Goal: Task Accomplishment & Management: Manage account settings

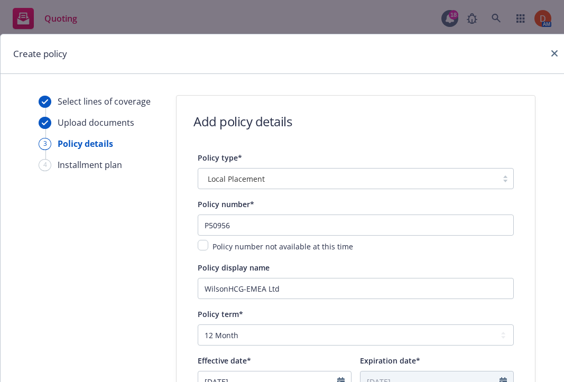
select select "12"
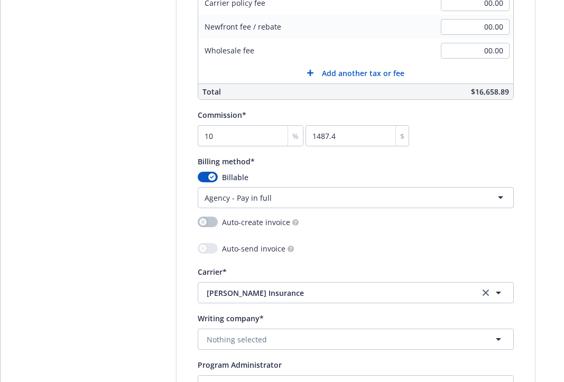
scroll to position [258, 0]
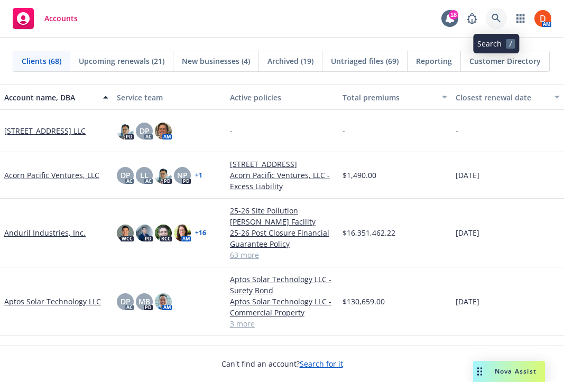
click at [499, 10] on link at bounding box center [496, 18] width 21 height 21
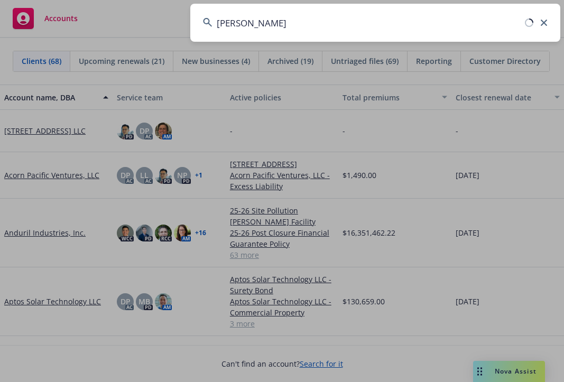
type input "[PERSON_NAME]"
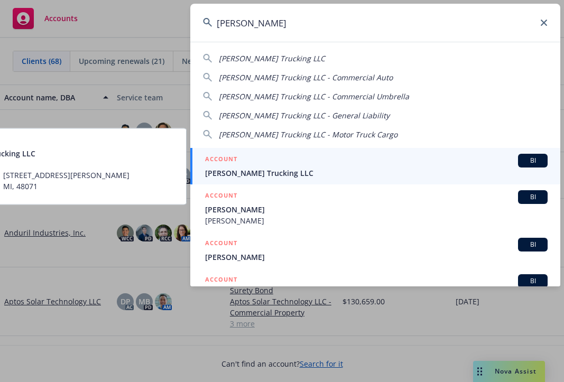
click at [338, 171] on span "[PERSON_NAME] Trucking LLC" at bounding box center [376, 173] width 343 height 11
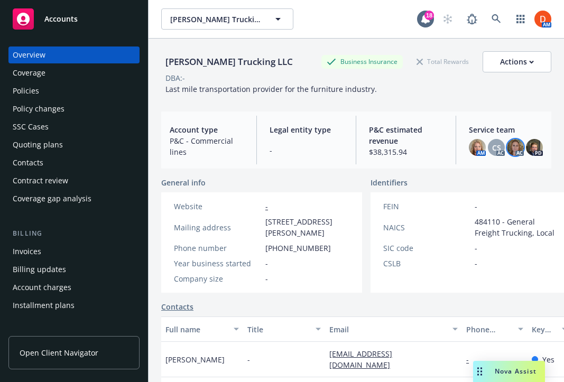
click at [521, 149] on img at bounding box center [515, 147] width 17 height 17
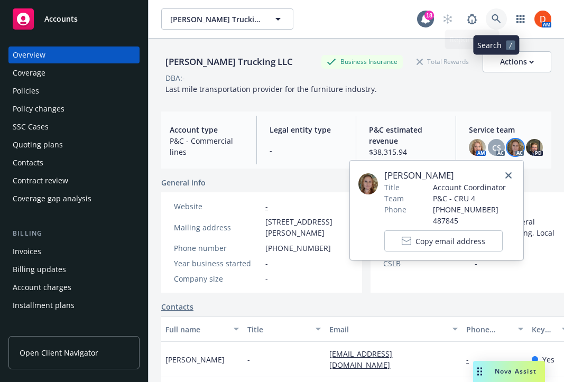
click at [497, 20] on icon at bounding box center [496, 18] width 9 height 9
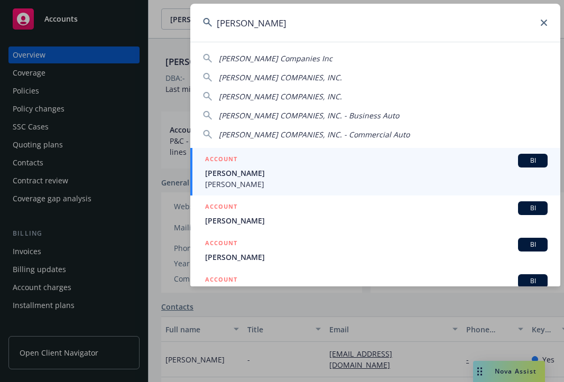
type input "[PERSON_NAME]"
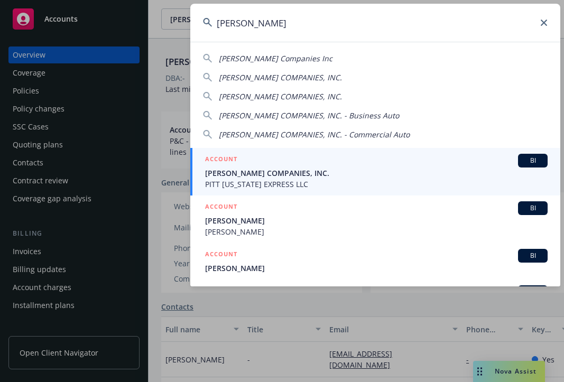
click at [307, 170] on span "[PERSON_NAME] COMPANIES, INC." at bounding box center [376, 173] width 343 height 11
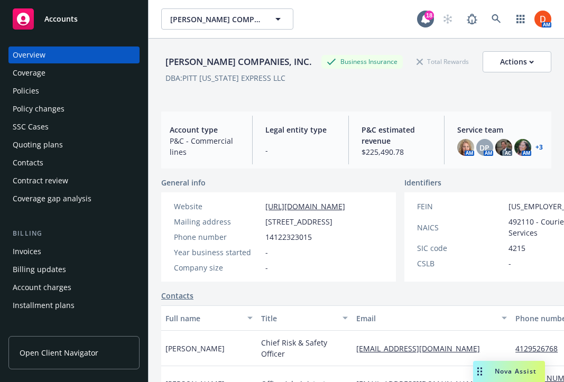
click at [105, 90] on div "Policies" at bounding box center [74, 90] width 123 height 17
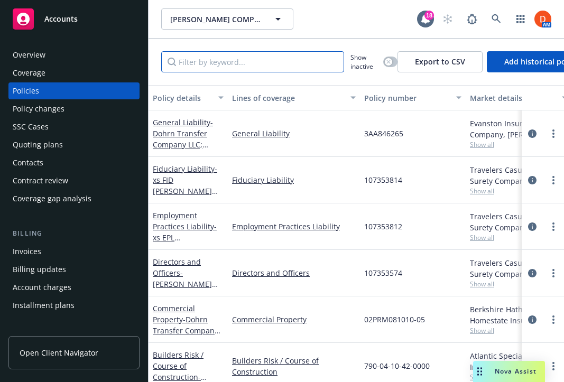
click at [278, 55] on input "Filter by keyword..." at bounding box center [252, 61] width 183 height 21
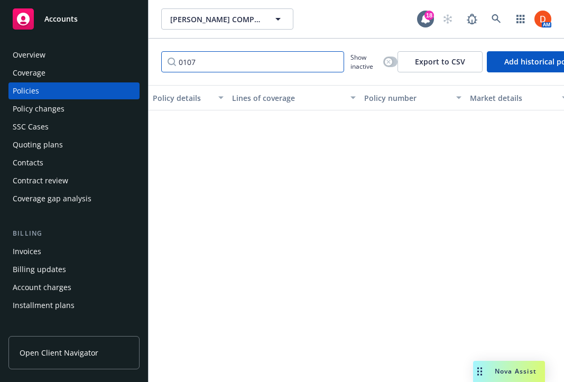
type input "0107"
click at [335, 61] on input "0107" at bounding box center [252, 61] width 183 height 21
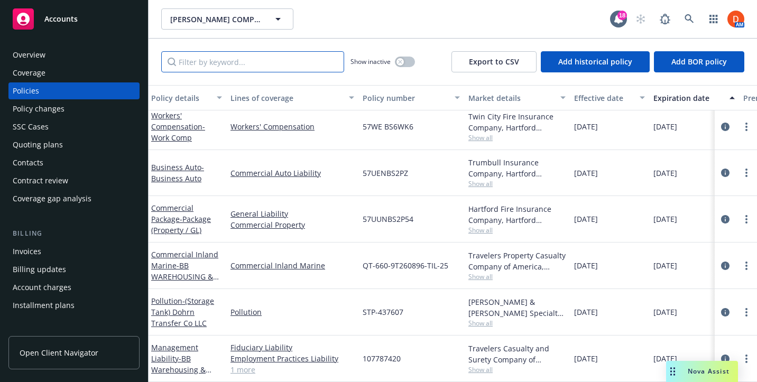
scroll to position [1111, 0]
click at [564, 356] on icon "circleInformation" at bounding box center [725, 359] width 8 height 8
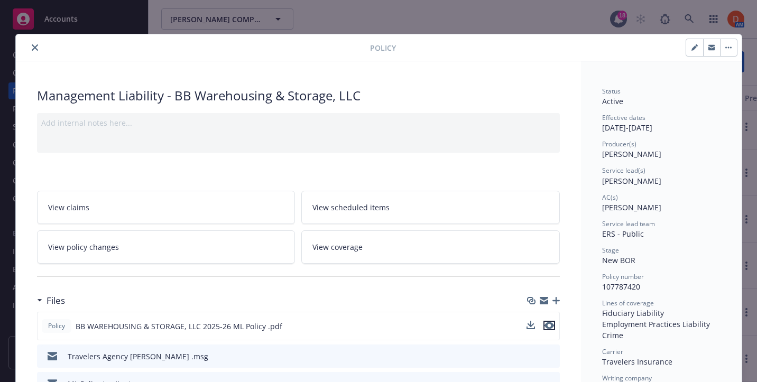
click at [551, 324] on icon "preview file" at bounding box center [550, 325] width 10 height 7
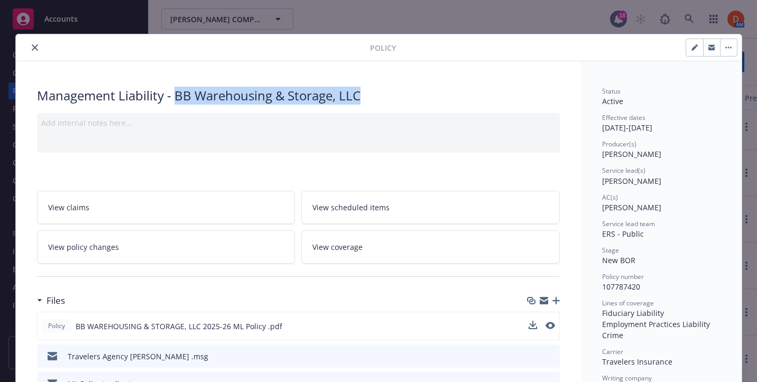
drag, startPoint x: 173, startPoint y: 91, endPoint x: 375, endPoint y: 100, distance: 202.2
click at [375, 100] on div "Management Liability - BB Warehousing & Storage, LLC" at bounding box center [298, 96] width 523 height 18
copy div "BB Warehousing & Storage, LLC"
click at [534, 327] on icon "download file" at bounding box center [532, 326] width 8 height 8
click at [30, 42] on div at bounding box center [195, 47] width 350 height 13
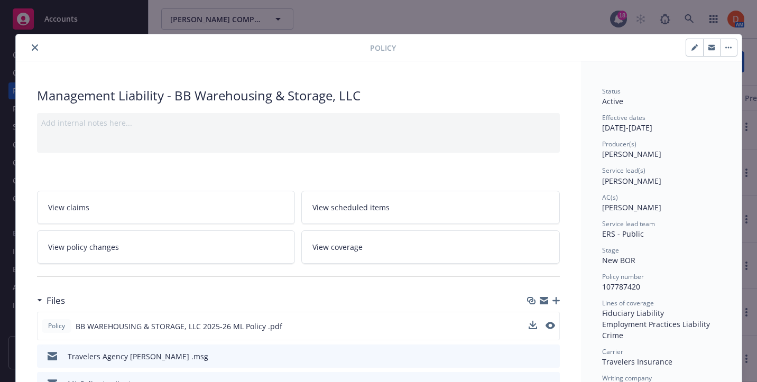
click at [33, 48] on icon "close" at bounding box center [35, 47] width 6 height 6
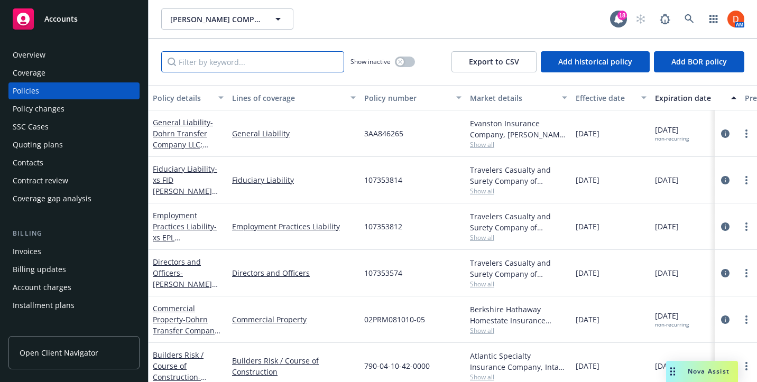
click at [295, 61] on input "Filter by keyword..." at bounding box center [252, 61] width 183 height 21
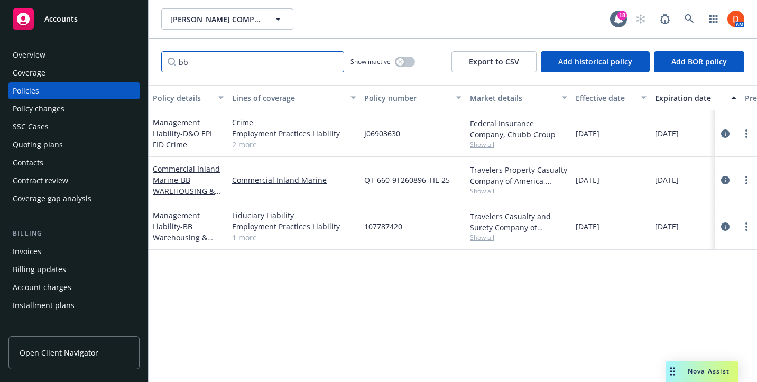
type input "bb"
click at [564, 182] on icon "circleInformation" at bounding box center [725, 180] width 8 height 8
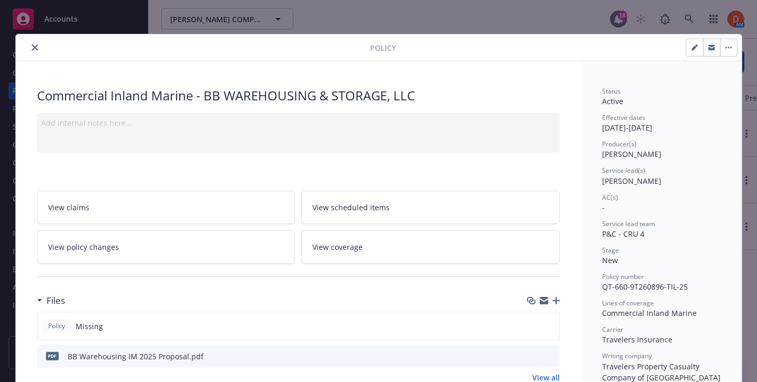
click at [35, 49] on icon "close" at bounding box center [35, 47] width 6 height 6
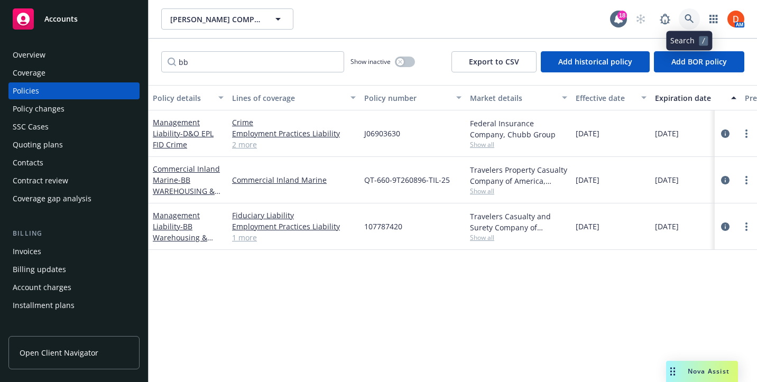
click at [564, 12] on link at bounding box center [689, 18] width 21 height 21
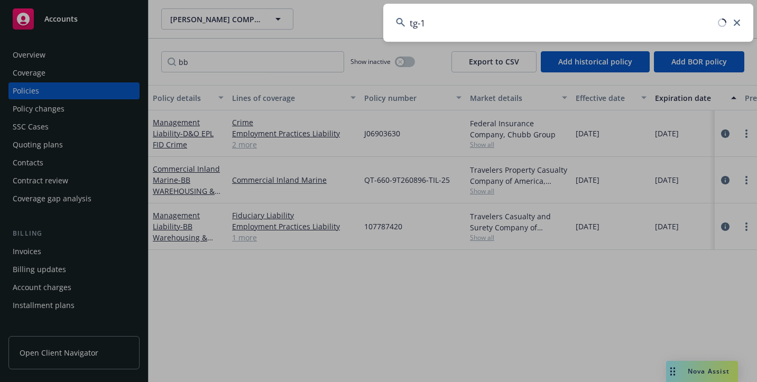
type input "tg-17"
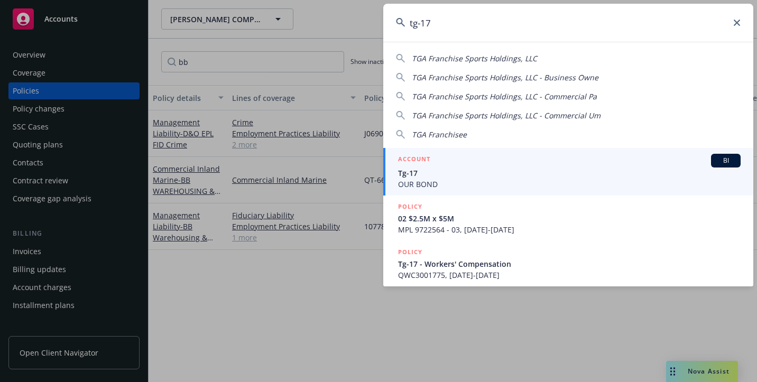
click at [564, 163] on div "ACCOUNT BI" at bounding box center [569, 161] width 343 height 14
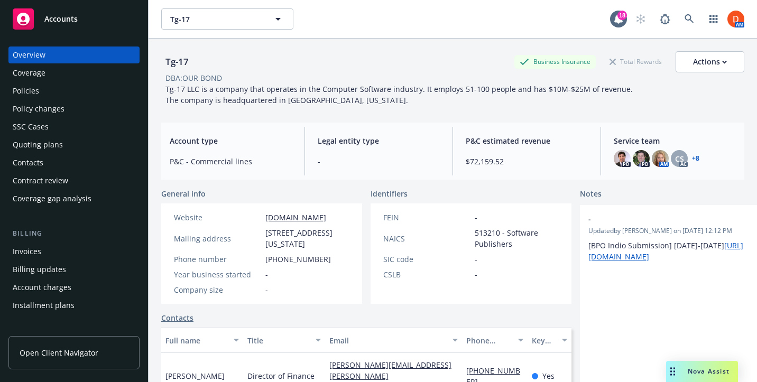
click at [86, 85] on div "Policies" at bounding box center [74, 90] width 123 height 17
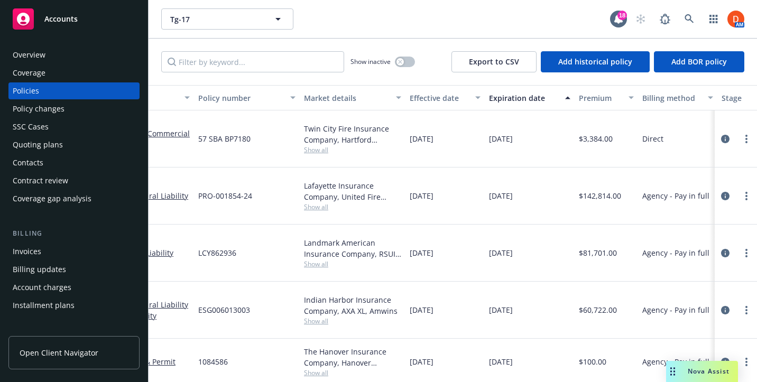
scroll to position [0, 231]
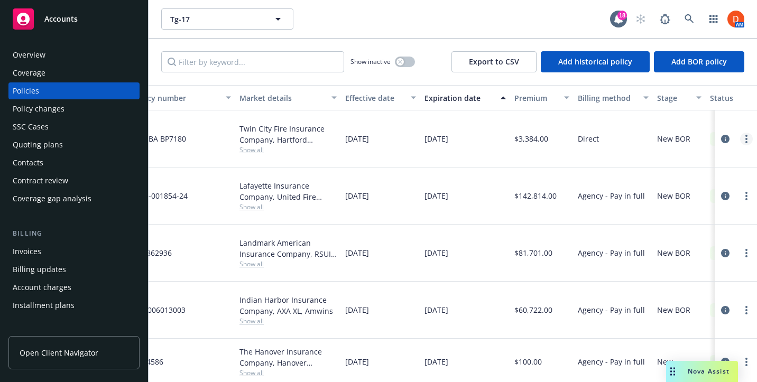
click at [564, 135] on icon "more" at bounding box center [747, 139] width 2 height 8
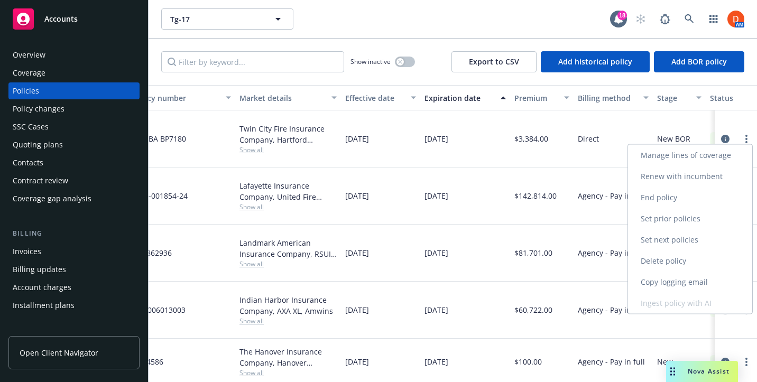
click at [564, 172] on link "Renew with incumbent" at bounding box center [690, 176] width 124 height 21
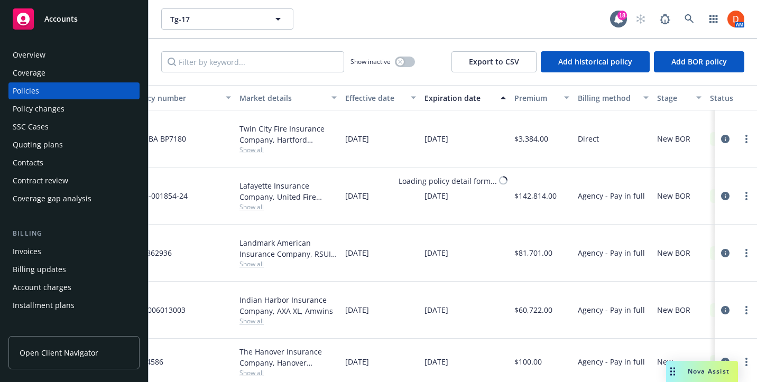
select select "12"
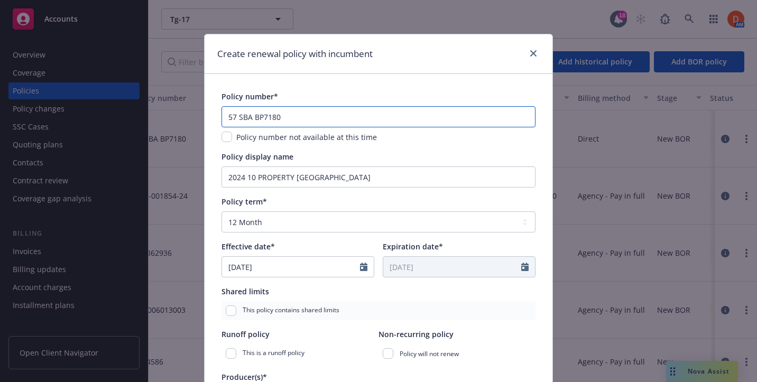
click at [357, 123] on input "57 SBA BP7180" at bounding box center [379, 116] width 314 height 21
paste input "DX"
type input "57 SBA BP7180 DX"
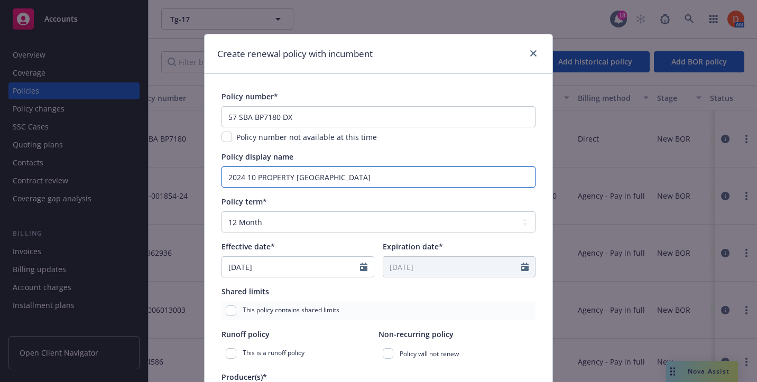
click at [246, 179] on input "2024 10 PROPERTY [GEOGRAPHIC_DATA]" at bounding box center [379, 177] width 314 height 21
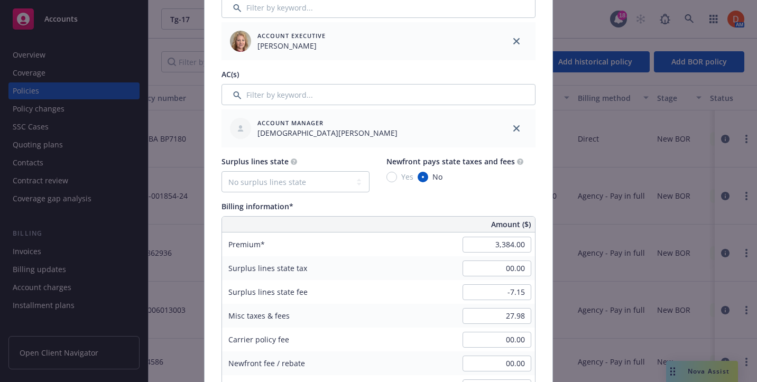
scroll to position [583, 0]
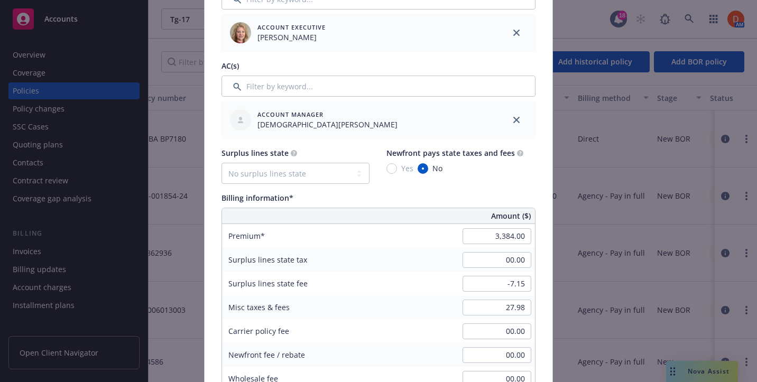
type input "2025 10 PROPERTY [GEOGRAPHIC_DATA]"
click at [513, 238] on input "3,384.00" at bounding box center [497, 236] width 69 height 16
click at [417, 206] on div "Billing information* Amount ($) Premium 3468 Surplus lines state tax 00.00 Surp…" at bounding box center [379, 314] width 314 height 244
type input "3,468.00"
type input "346.8"
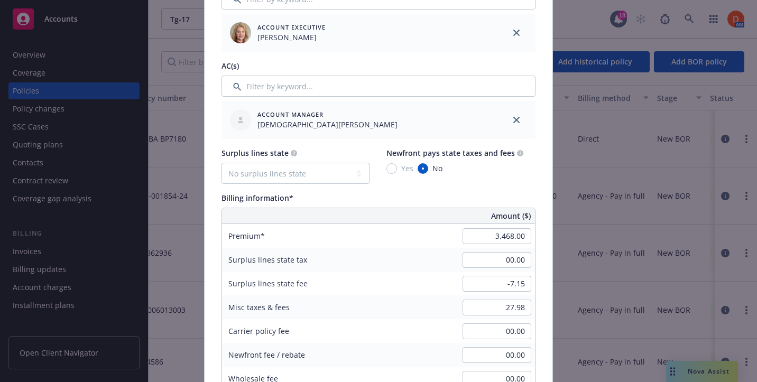
click at [518, 292] on div "-7.15" at bounding box center [497, 283] width 76 height 23
click at [519, 286] on input "-7.15" at bounding box center [497, 284] width 69 height 16
click at [514, 311] on input "27.98" at bounding box center [497, 308] width 69 height 16
type input "00.00"
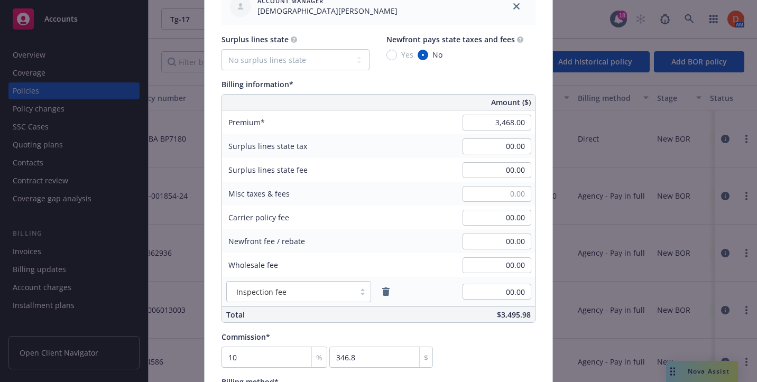
type input "00.00"
click at [500, 332] on div "Commission* 10 % 346.8 $" at bounding box center [379, 350] width 314 height 36
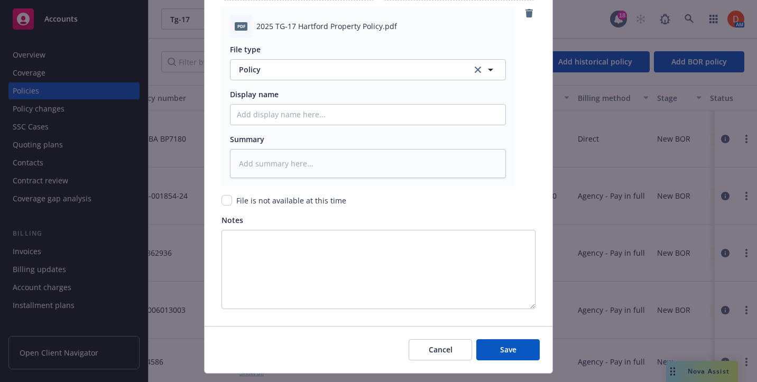
scroll to position [1397, 0]
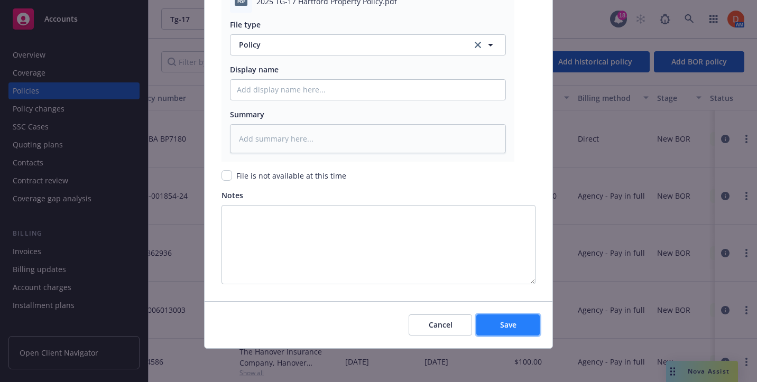
click at [498, 324] on button "Save" at bounding box center [507, 325] width 63 height 21
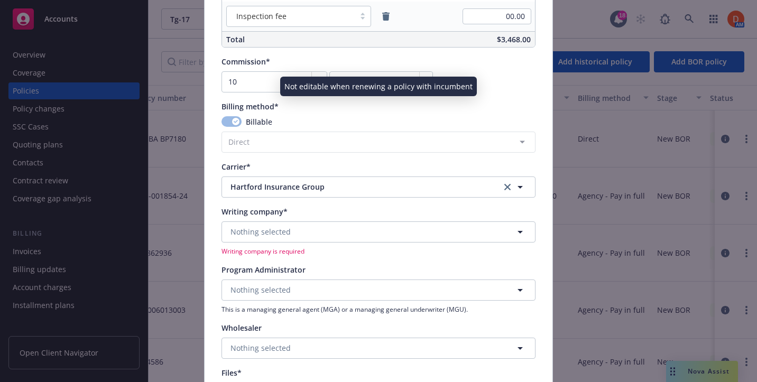
scroll to position [988, 0]
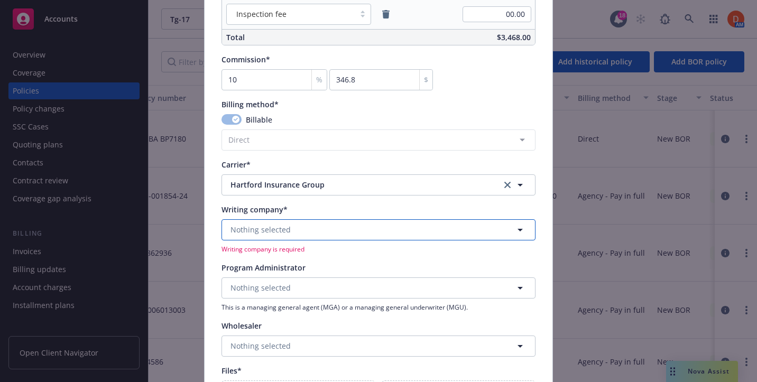
click at [409, 231] on button "Nothing selected" at bounding box center [379, 229] width 314 height 21
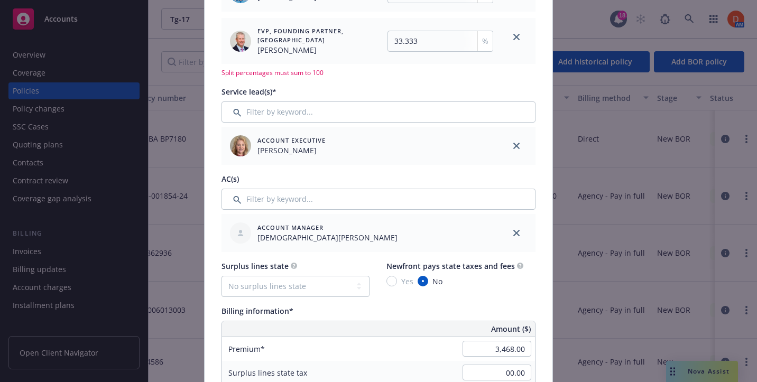
scroll to position [110, 0]
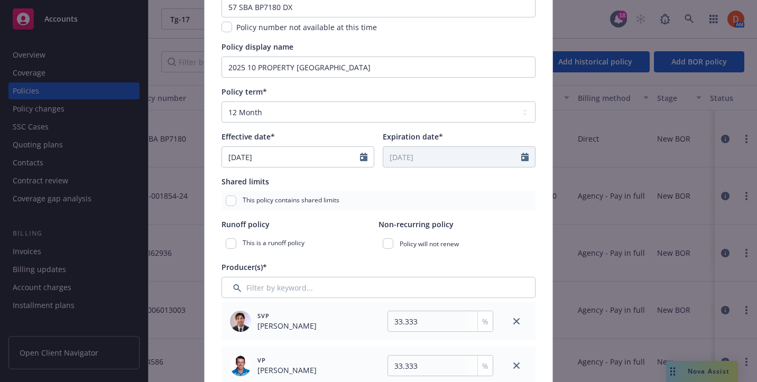
type textarea "x"
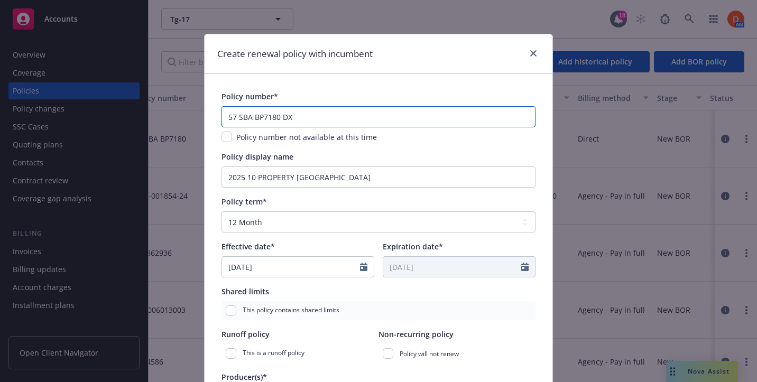
click at [315, 117] on input "57 SBA BP7180 DX" at bounding box center [379, 116] width 314 height 21
type input "57 SBA BP7180 D"
type textarea "x"
type input "57 SBA BP7180"
type textarea "x"
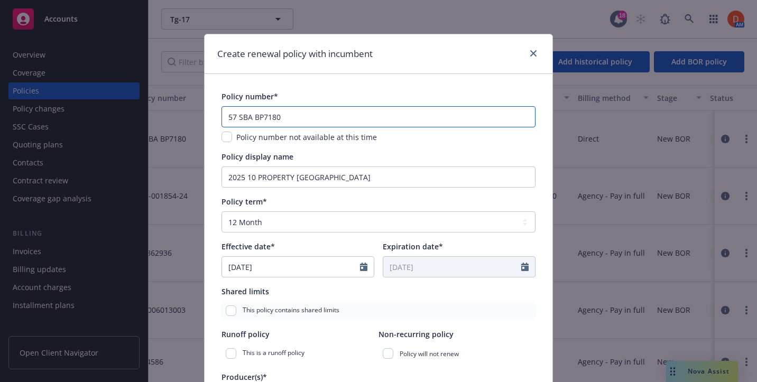
type input "57 SBA BP7180"
type textarea "x"
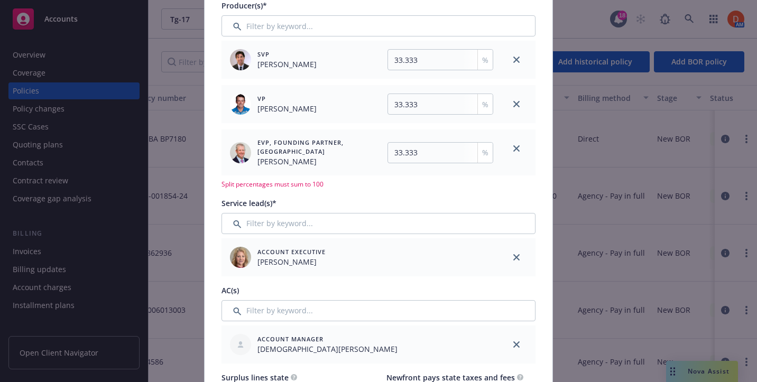
scroll to position [369, 0]
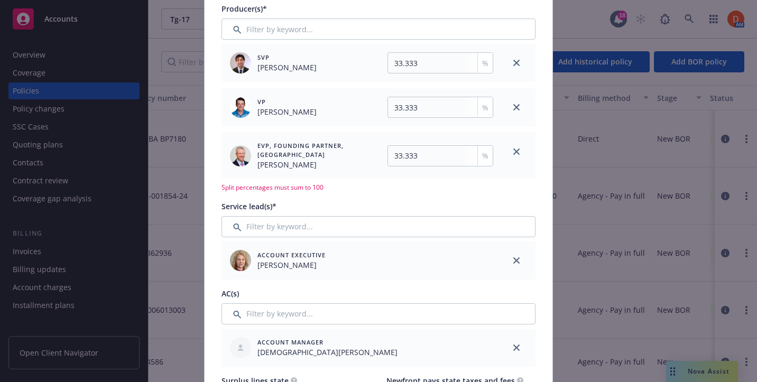
type input "57 SBA BP7180"
click at [424, 60] on input "33.333" at bounding box center [441, 62] width 106 height 21
type input "33.3333"
type textarea "x"
type input "33.3333"
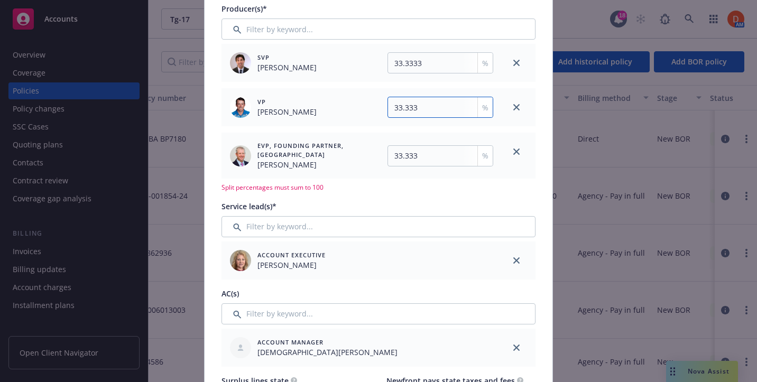
click at [424, 105] on input "33.333" at bounding box center [441, 107] width 106 height 21
type input "33.3333"
type textarea "x"
type input "33.3333"
click at [431, 151] on input "33.333" at bounding box center [441, 155] width 106 height 21
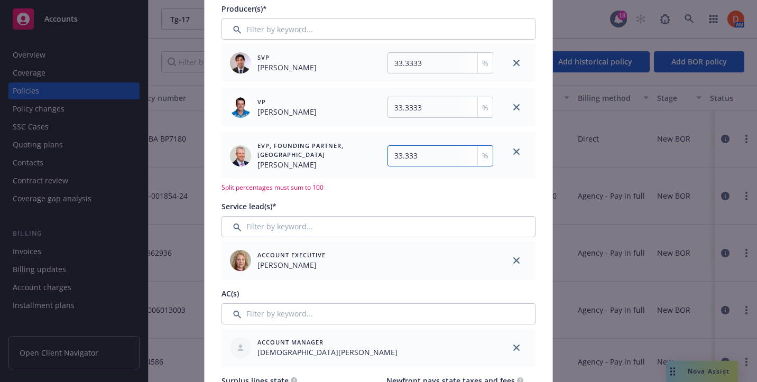
type input "333.333"
type textarea "x"
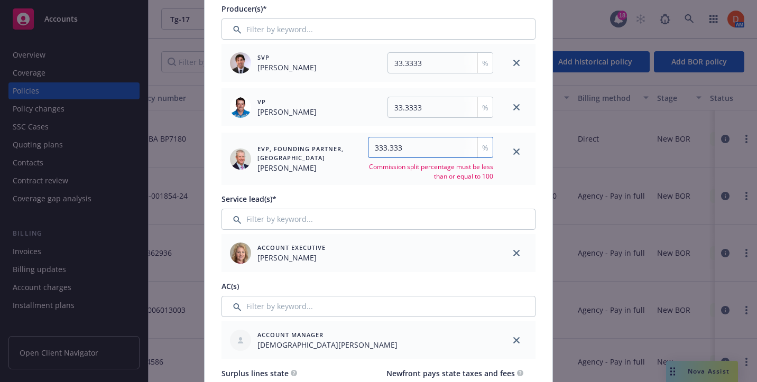
type input "33.333"
type textarea "x"
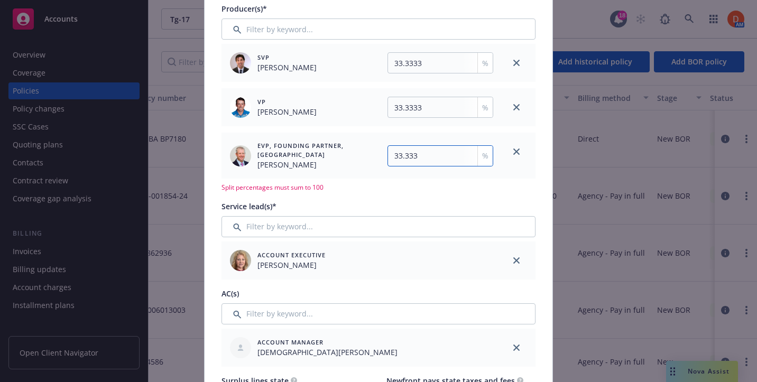
click at [427, 155] on input "33.333" at bounding box center [441, 155] width 106 height 21
type input "33.3333"
type textarea "x"
click at [427, 192] on div "Producer(s)* SVP [PERSON_NAME] 33.3333 % VP [PERSON_NAME] 33.3333 % EVP, Foundi…" at bounding box center [379, 184] width 314 height 363
click at [437, 160] on input "33.3333" at bounding box center [441, 155] width 106 height 21
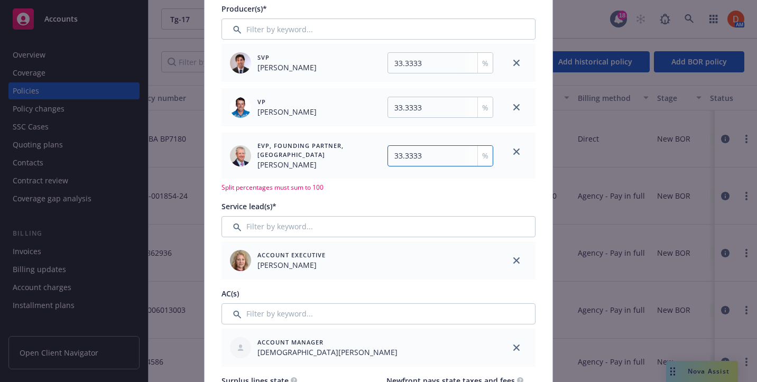
type input "33.333"
type textarea "x"
type input "33.333"
click at [425, 100] on input "33.3333" at bounding box center [441, 107] width 106 height 21
click at [426, 106] on input "33.3333" at bounding box center [441, 107] width 106 height 21
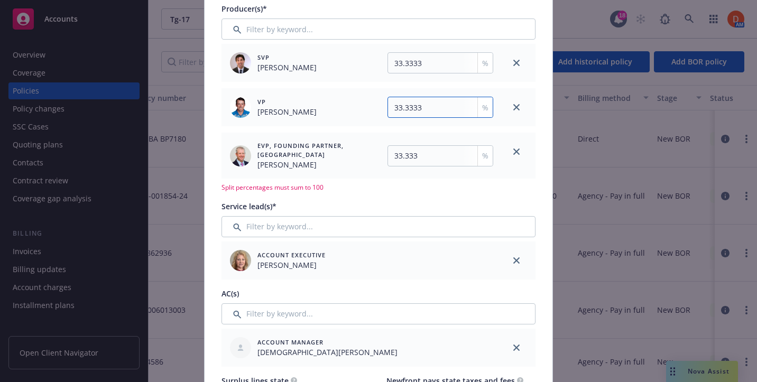
type input "33.333"
type textarea "x"
type input "33.333"
click at [426, 64] on input "33.3333" at bounding box center [441, 62] width 106 height 21
type input "33.333"
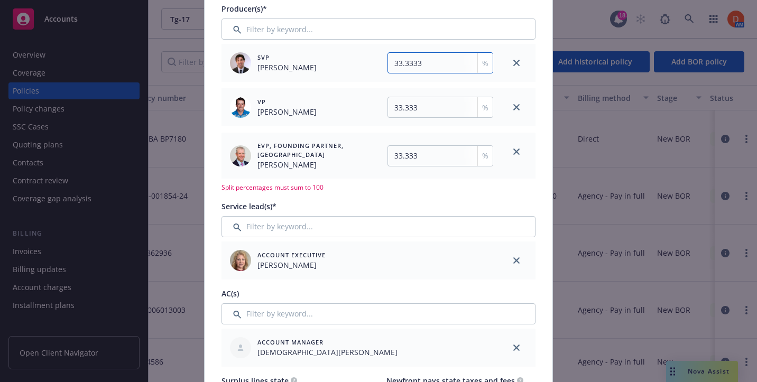
type textarea "x"
type input "33.333"
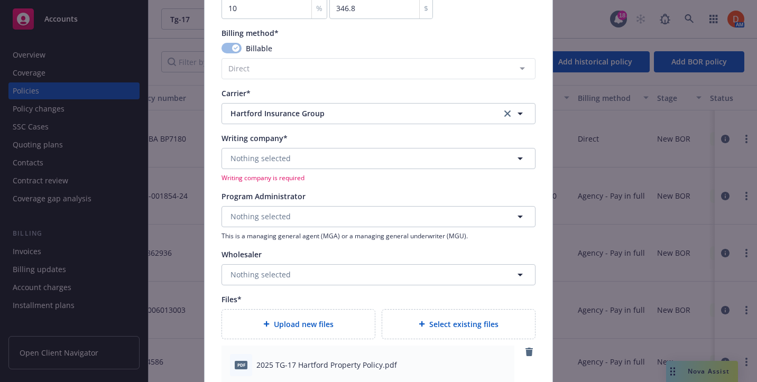
scroll to position [1086, 0]
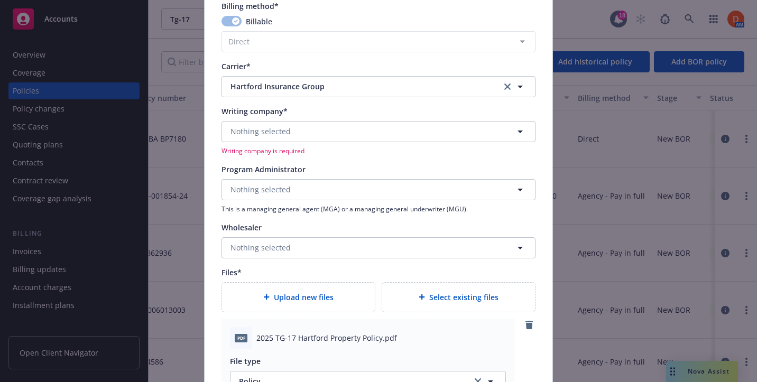
type textarea "x"
click at [341, 136] on button "Nothing selected" at bounding box center [379, 131] width 314 height 21
type input "twi"
click at [338, 158] on strong "Twin City Fire Insurance Company" at bounding box center [294, 162] width 123 height 10
type textarea "x"
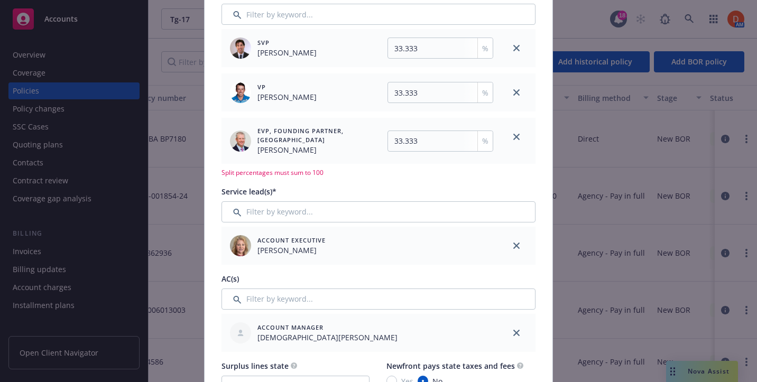
scroll to position [361, 0]
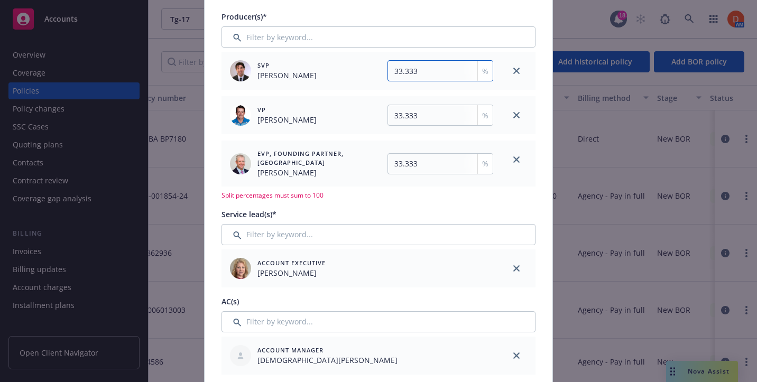
click at [433, 74] on input "33.333" at bounding box center [441, 70] width 106 height 21
type input "33.33"
type textarea "x"
type input "33.334"
type textarea "x"
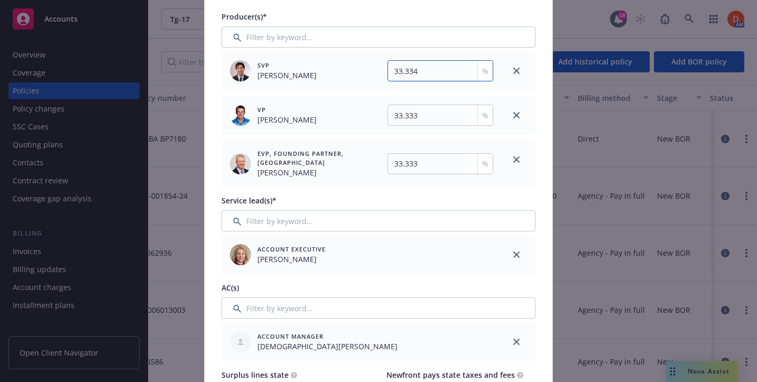
type input "33.334"
click at [444, 196] on div "Service lead(s)*" at bounding box center [379, 200] width 314 height 11
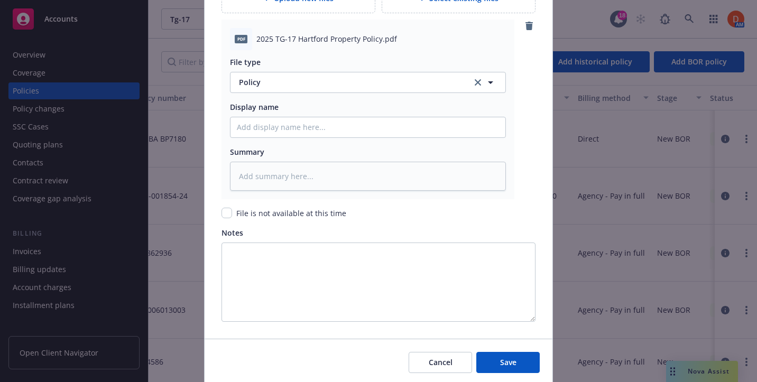
scroll to position [1397, 0]
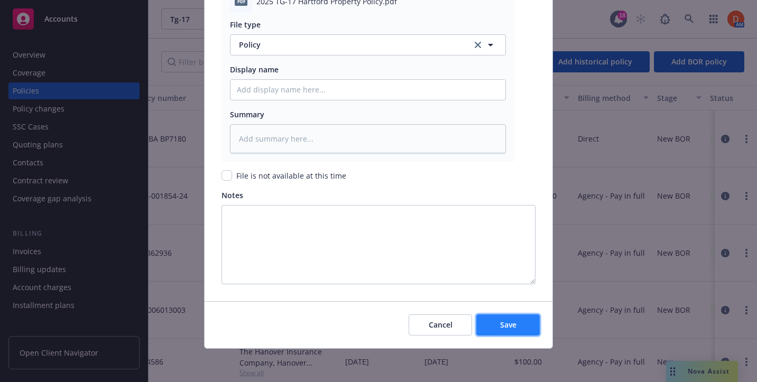
click at [496, 319] on button "Save" at bounding box center [507, 325] width 63 height 21
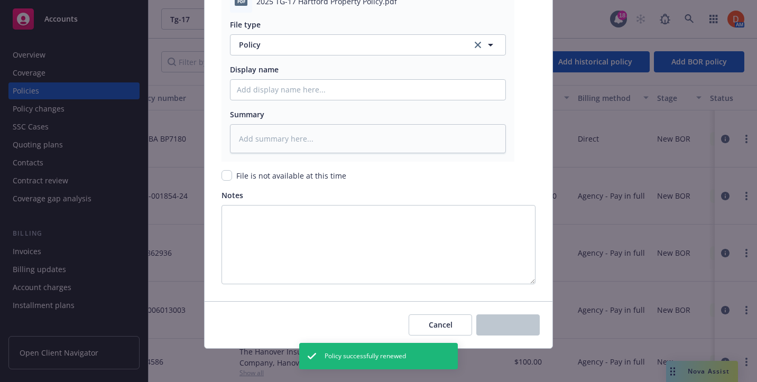
type textarea "x"
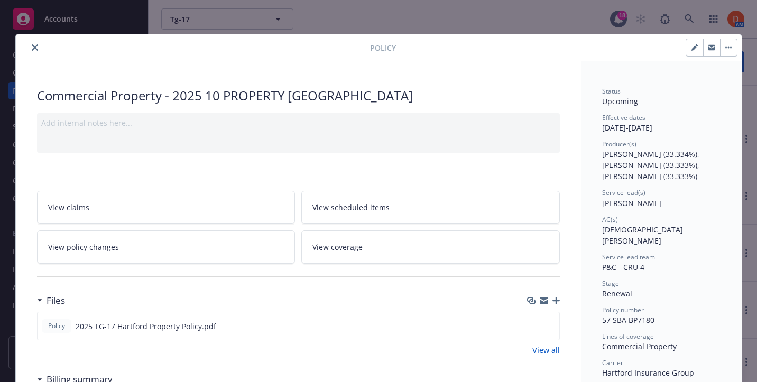
click at [33, 43] on button "close" at bounding box center [35, 47] width 13 height 13
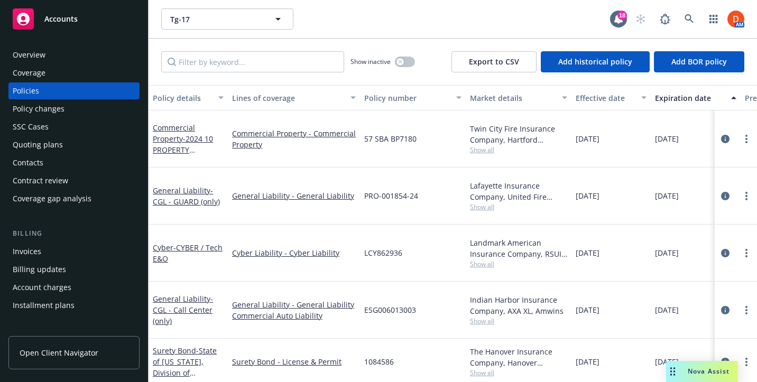
click at [84, 144] on div "Quoting plans" at bounding box center [74, 144] width 123 height 17
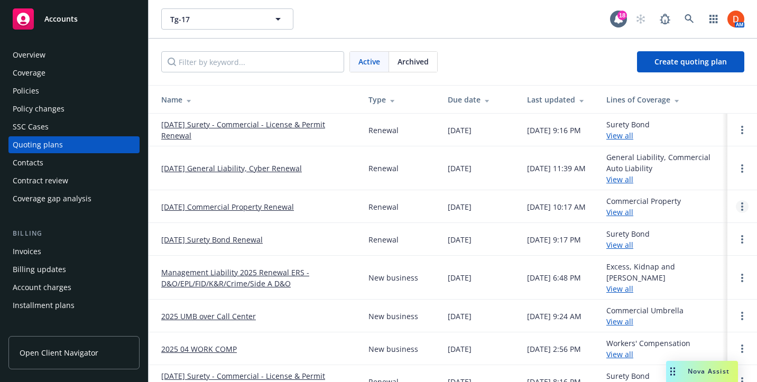
click at [564, 207] on link "Open options" at bounding box center [742, 206] width 13 height 13
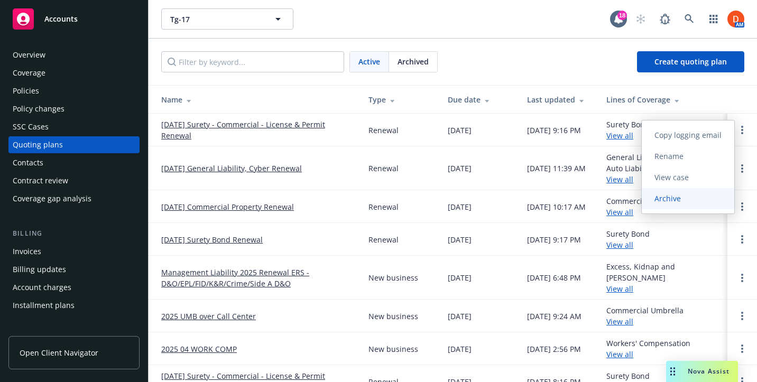
click at [564, 200] on link "Archive" at bounding box center [688, 198] width 93 height 21
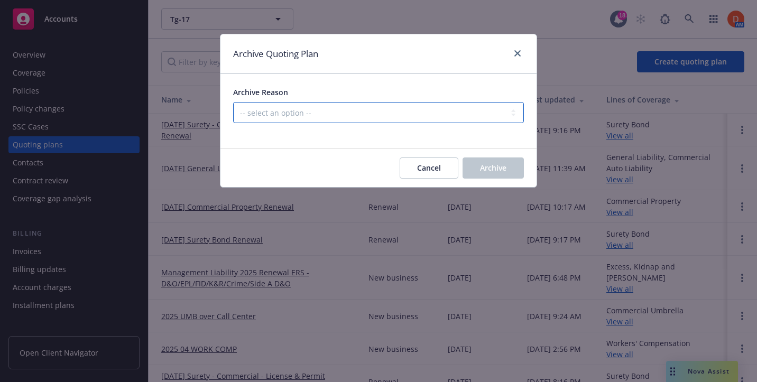
click at [463, 119] on select "-- select an option -- All policies in this renewal plan are auto-renewed Creat…" at bounding box center [378, 112] width 291 height 21
select select "ARCHIVED_RENEWAL_POLICY_AUTO_RENEWED"
click at [233, 102] on select "-- select an option -- All policies in this renewal plan are auto-renewed Creat…" at bounding box center [378, 112] width 291 height 21
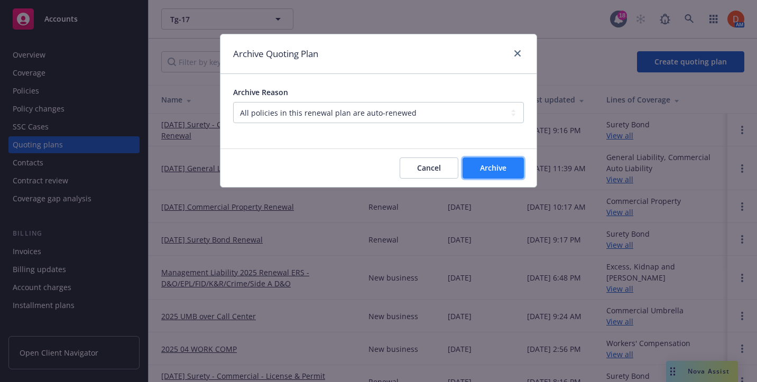
click at [499, 162] on button "Archive" at bounding box center [493, 168] width 61 height 21
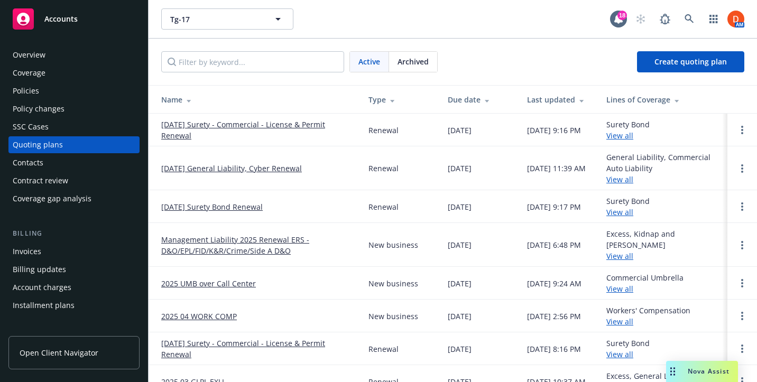
click at [63, 60] on div "Overview" at bounding box center [74, 55] width 123 height 17
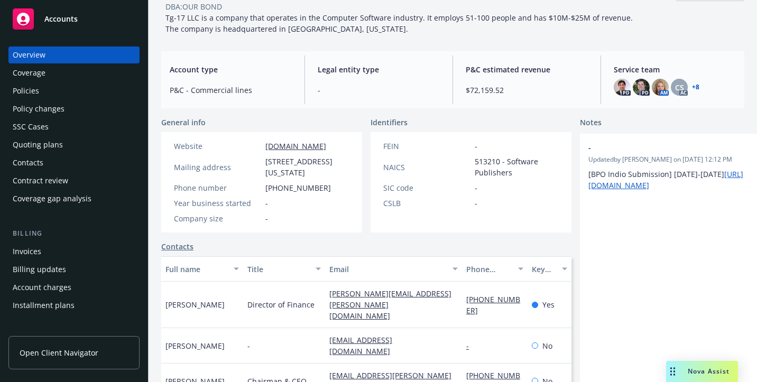
scroll to position [87, 0]
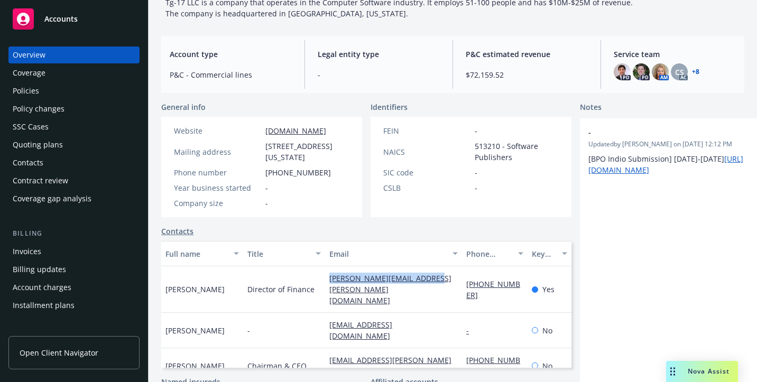
click at [96, 92] on div "Policies" at bounding box center [74, 90] width 123 height 17
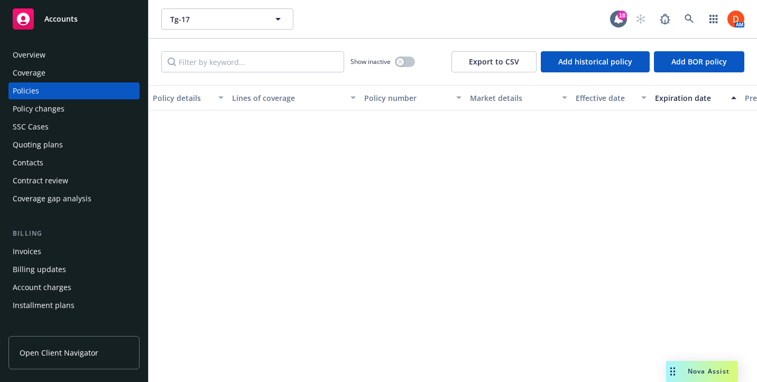
scroll to position [562, 0]
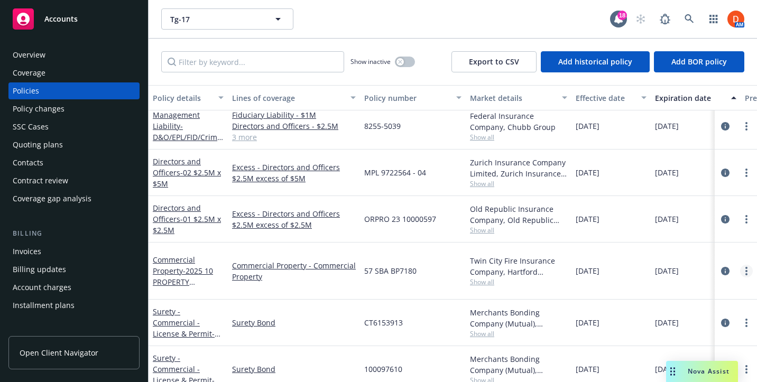
click at [564, 267] on icon "more" at bounding box center [747, 271] width 2 height 8
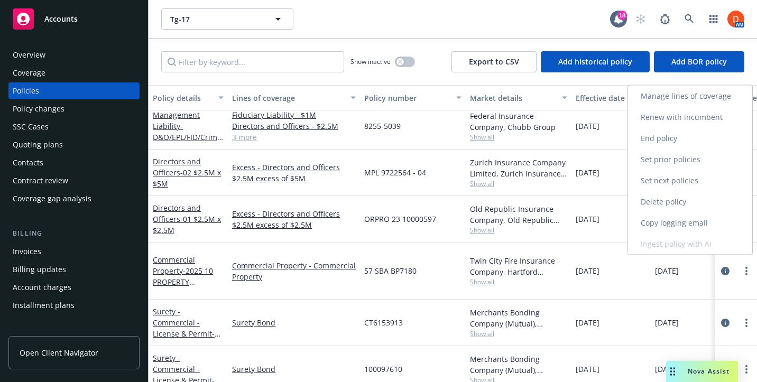
click at [564, 219] on link "Copy logging email" at bounding box center [690, 223] width 124 height 21
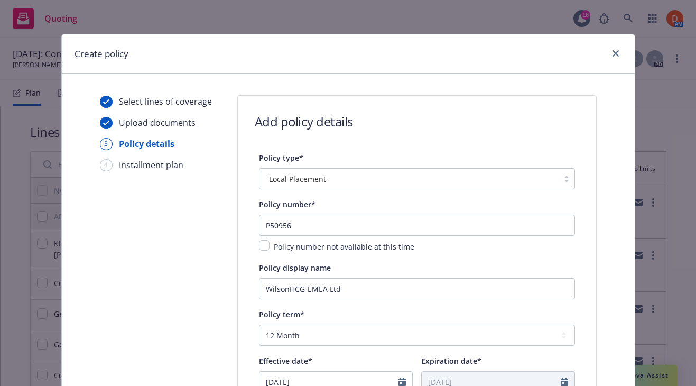
select select "12"
